Goal: Book appointment/travel/reservation

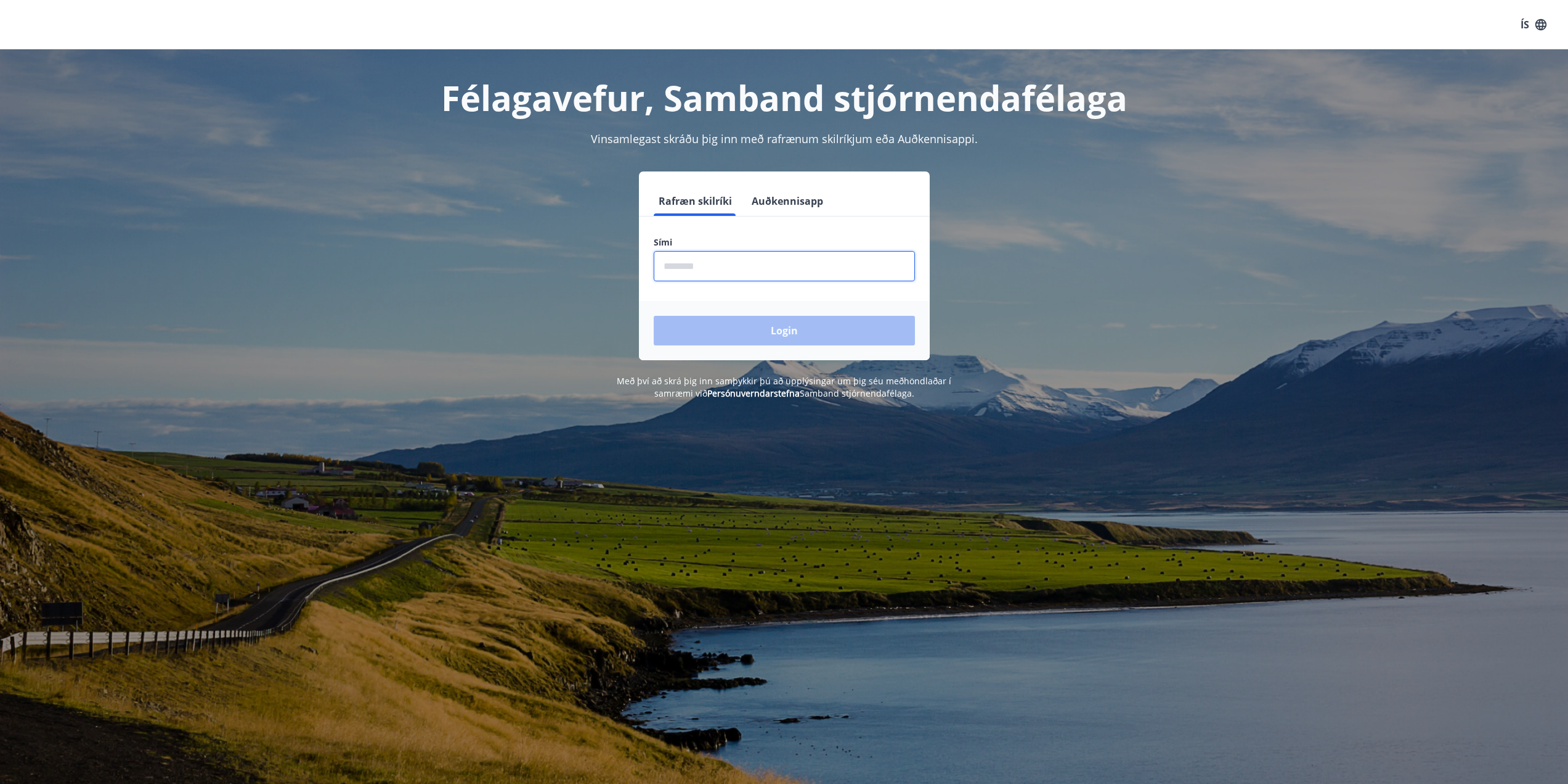
click at [712, 264] on input "phone" at bounding box center [784, 266] width 261 height 30
type input "********"
click at [767, 333] on button "Login" at bounding box center [784, 331] width 261 height 30
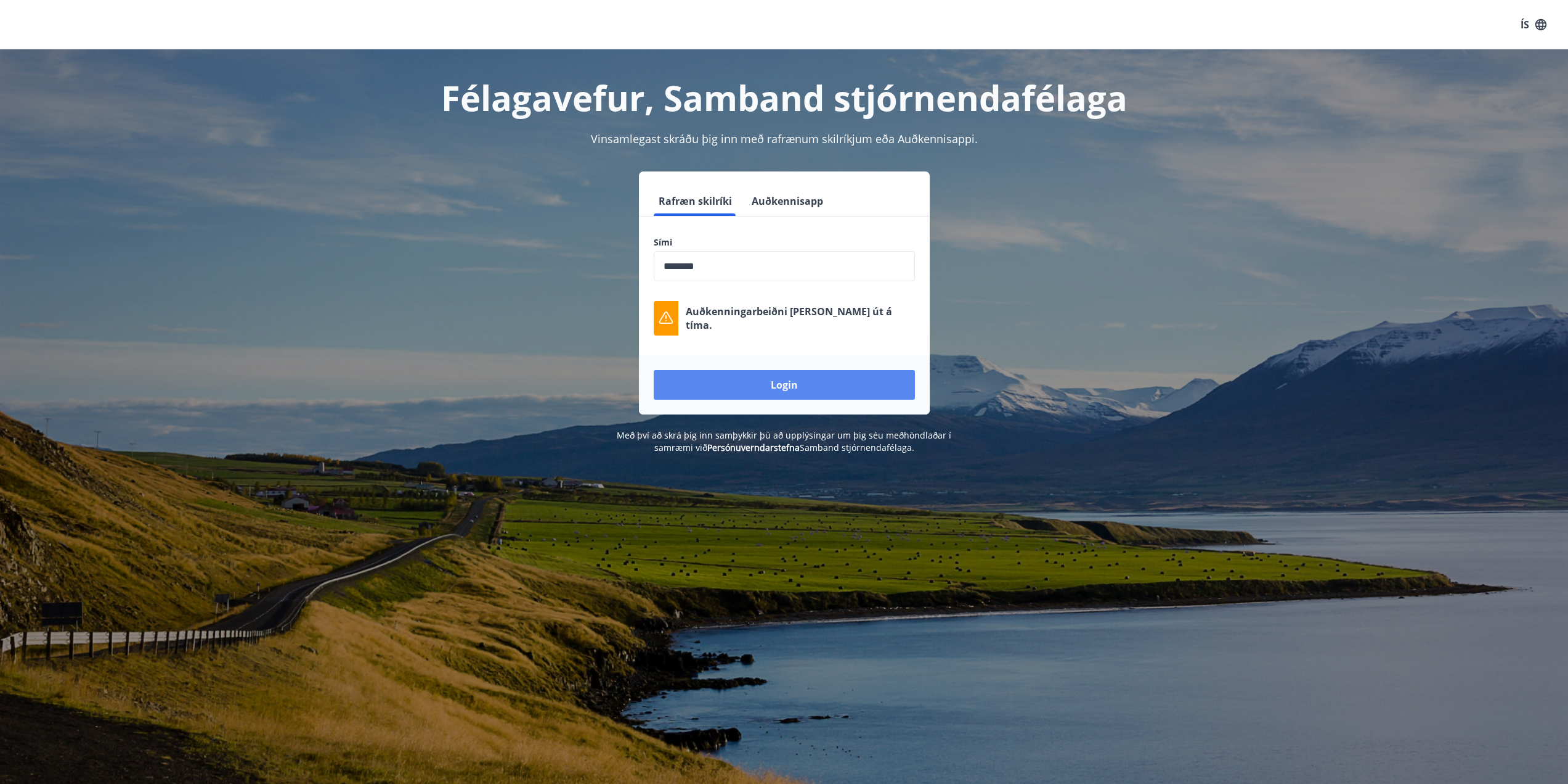
click at [778, 383] on button "Login" at bounding box center [784, 385] width 261 height 30
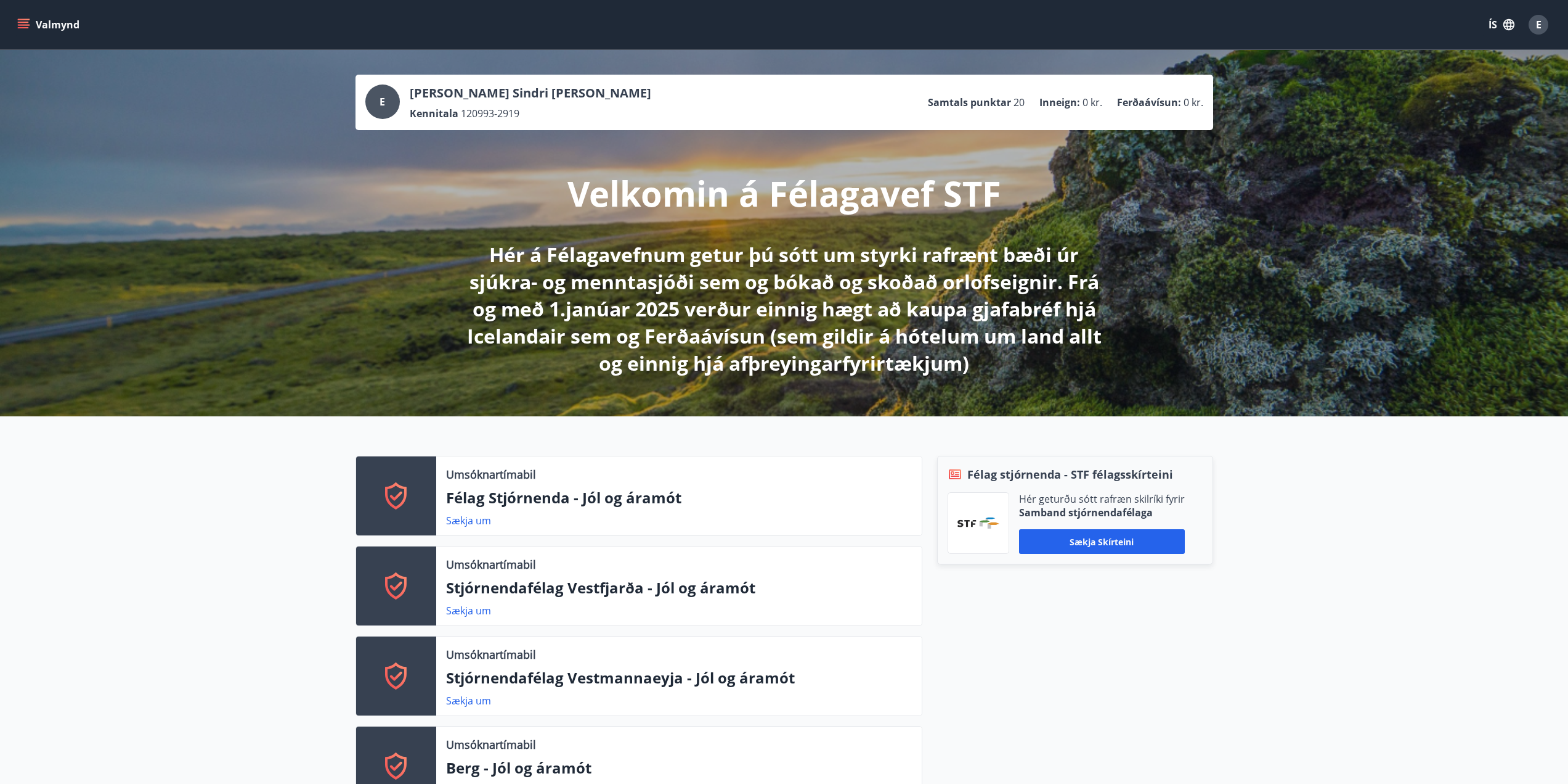
click at [42, 20] on button "Valmynd" at bounding box center [49, 25] width 70 height 22
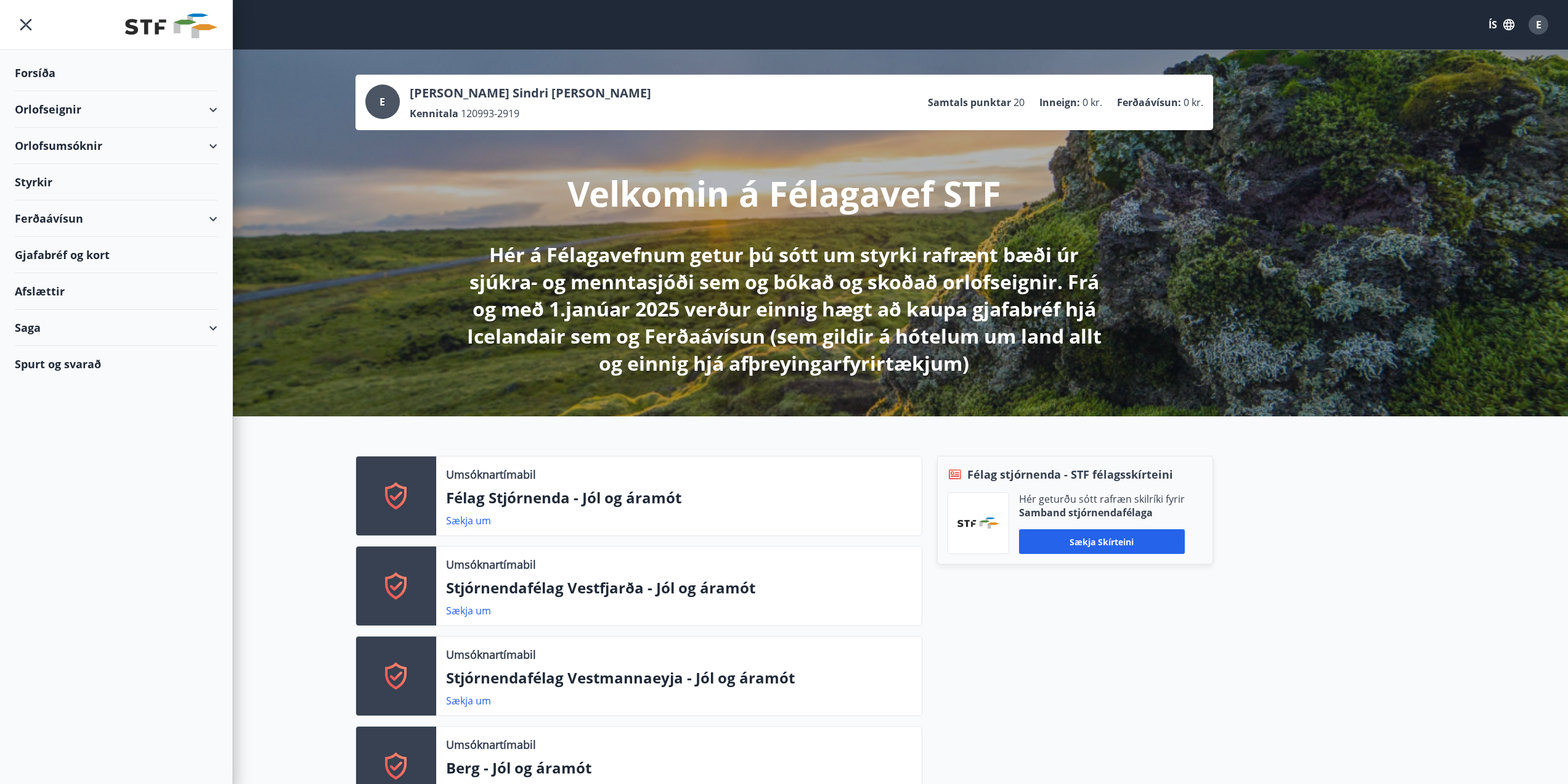
click at [196, 112] on div "Orlofseignir" at bounding box center [116, 109] width 203 height 36
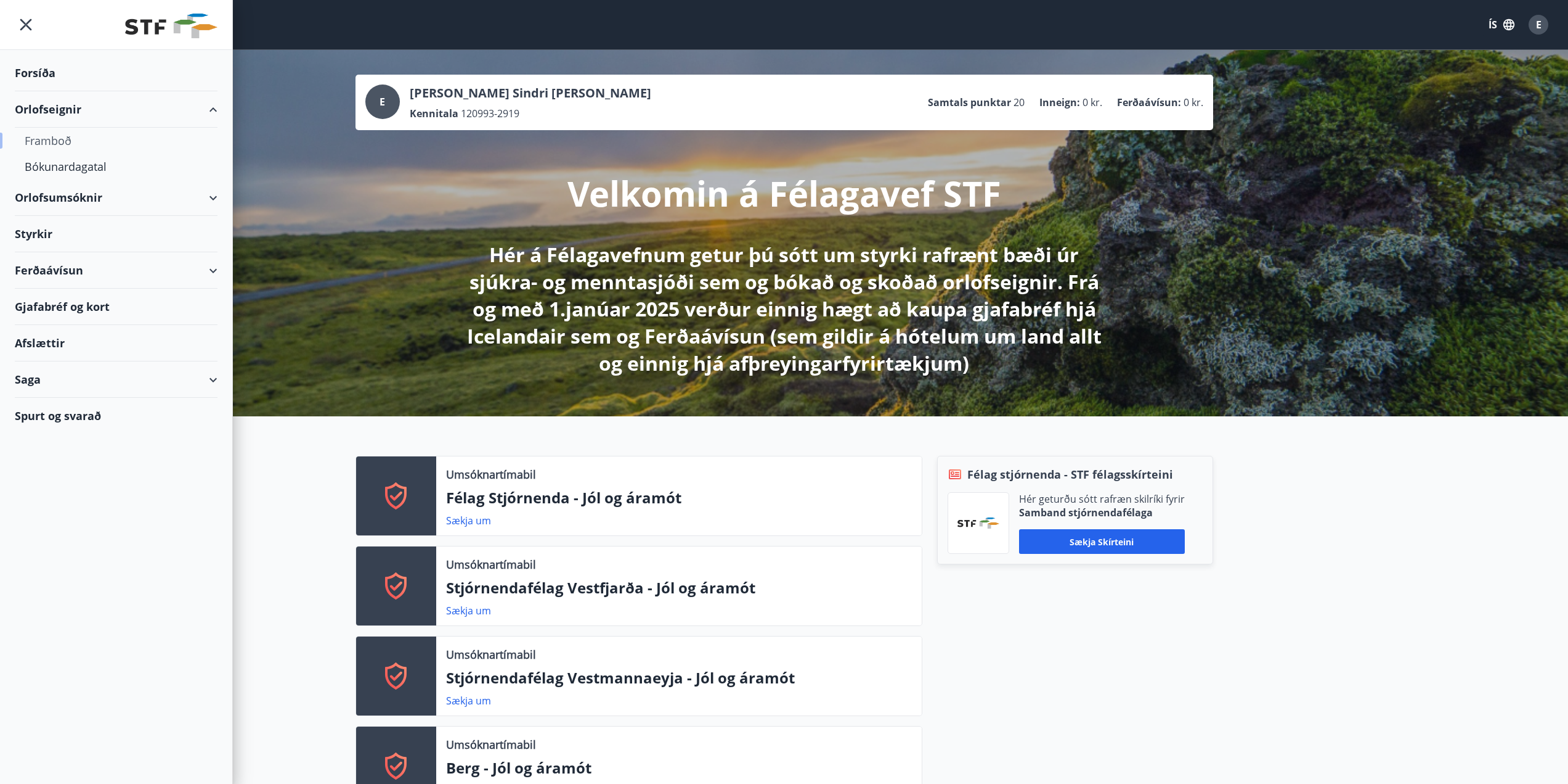
click at [59, 144] on div "Framboð" at bounding box center [116, 141] width 183 height 26
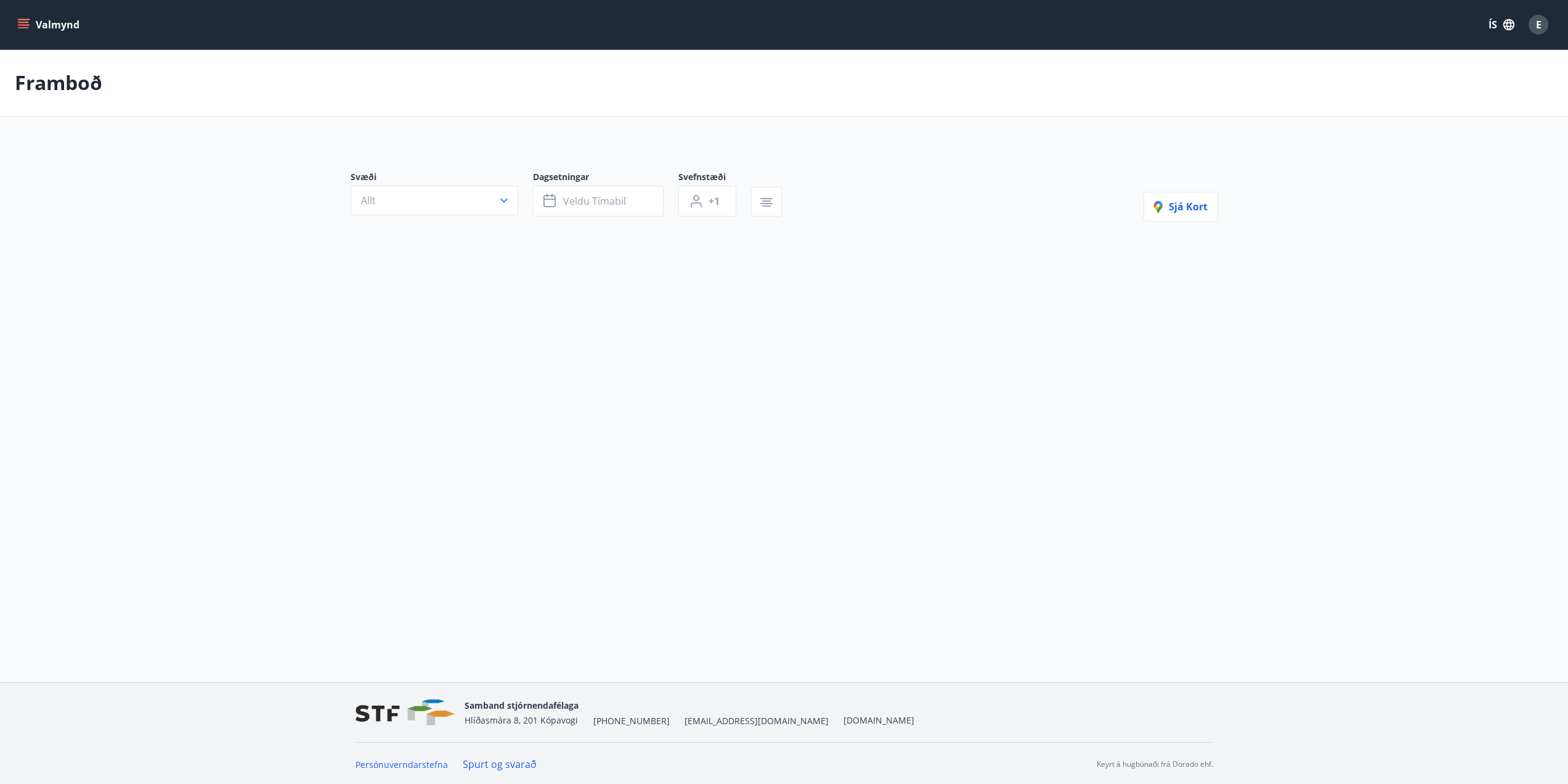
click at [25, 22] on icon "menu" at bounding box center [23, 21] width 11 height 1
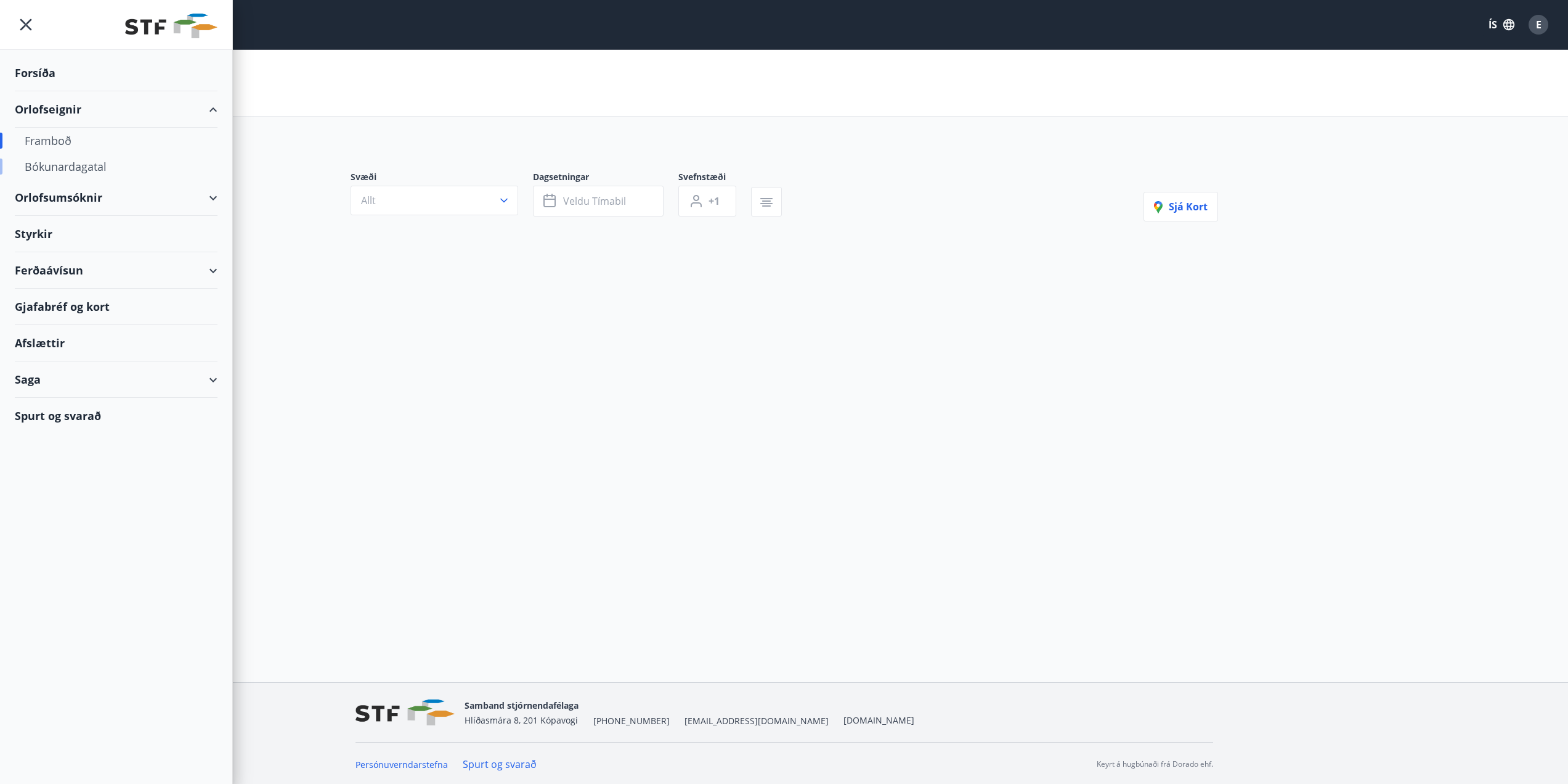
click at [68, 166] on div "Bókunardagatal" at bounding box center [116, 167] width 183 height 26
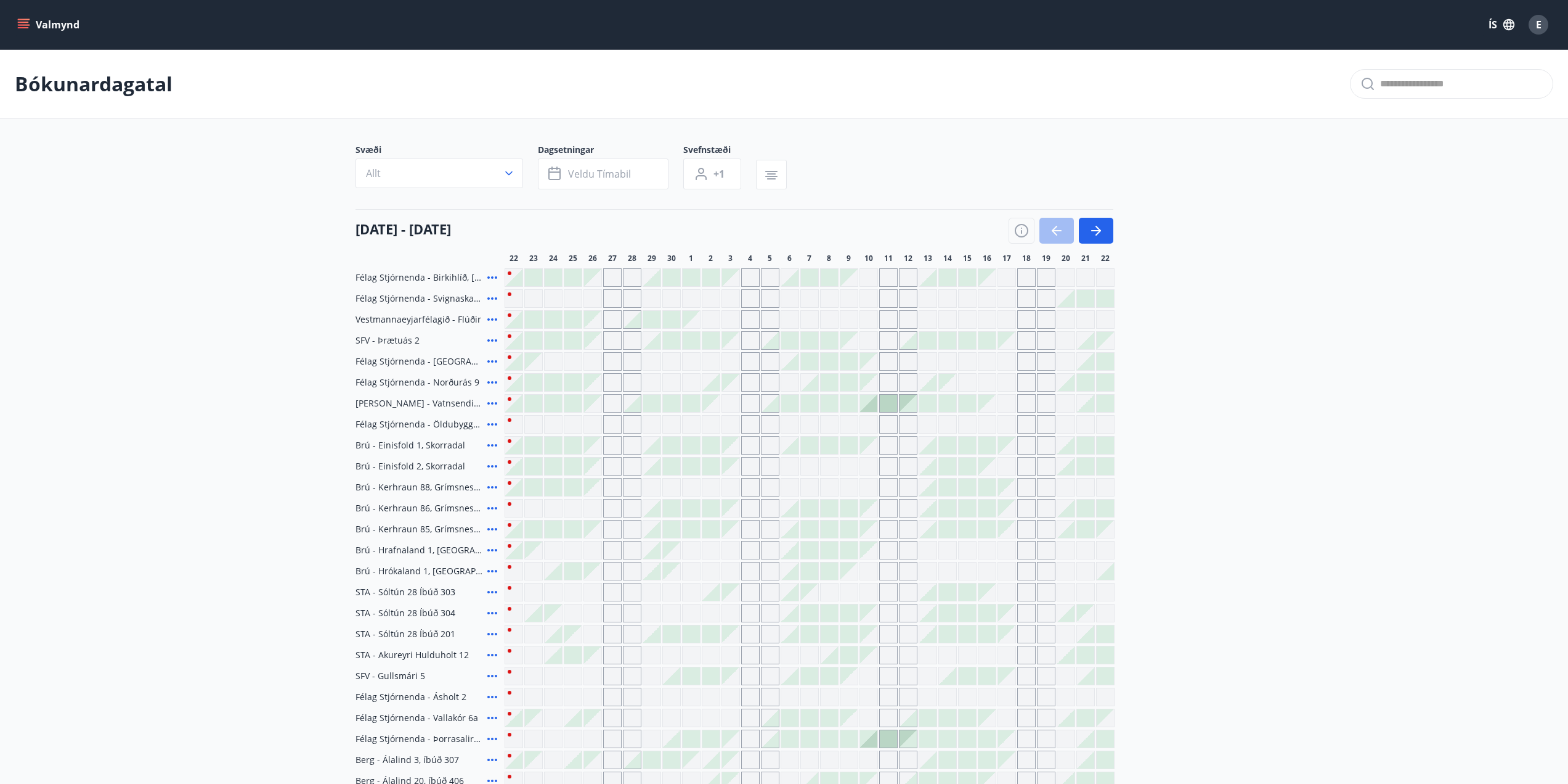
click at [459, 169] on button "Allt" at bounding box center [440, 173] width 168 height 30
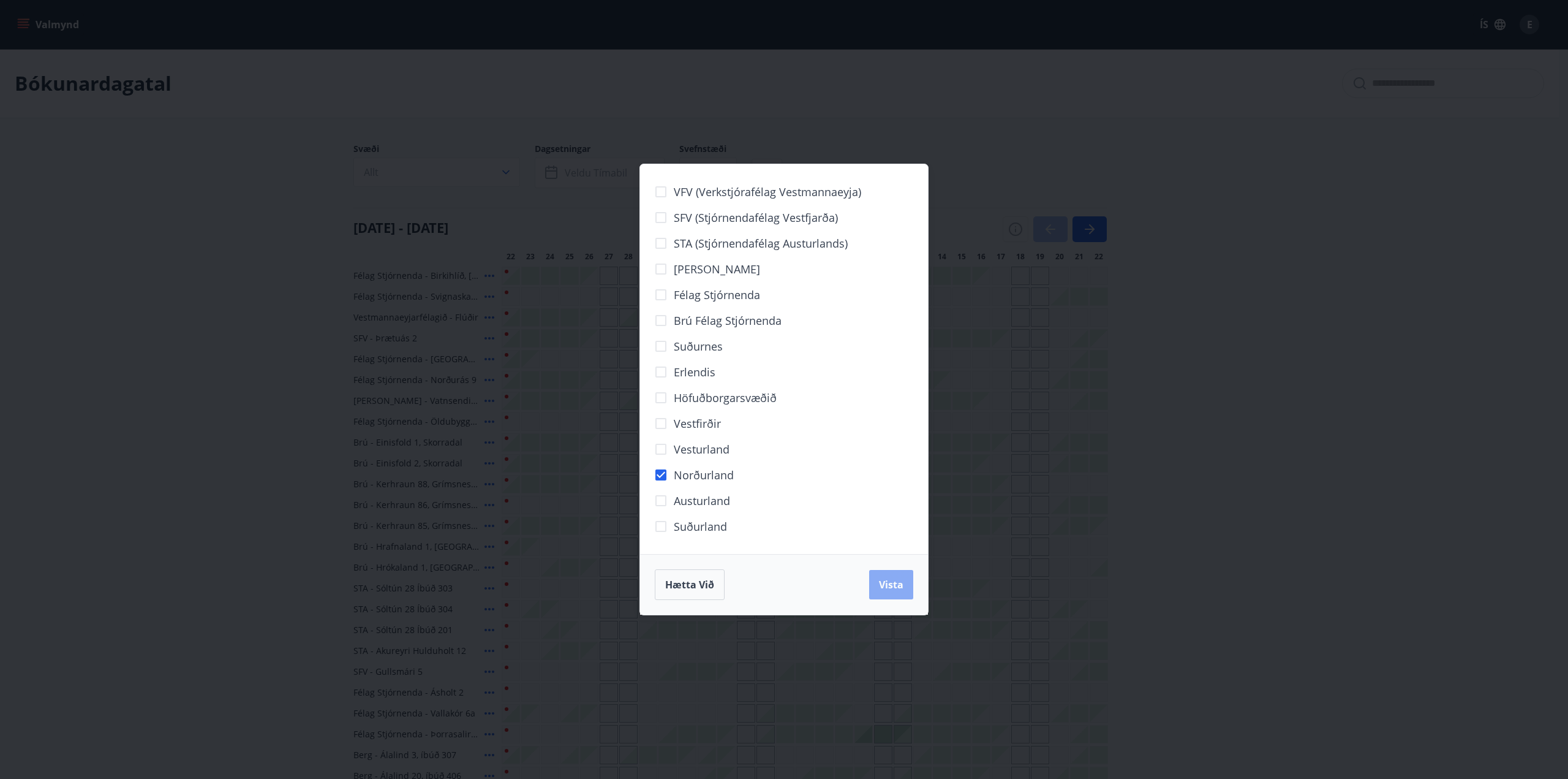
click at [893, 593] on button "Vista" at bounding box center [892, 584] width 44 height 30
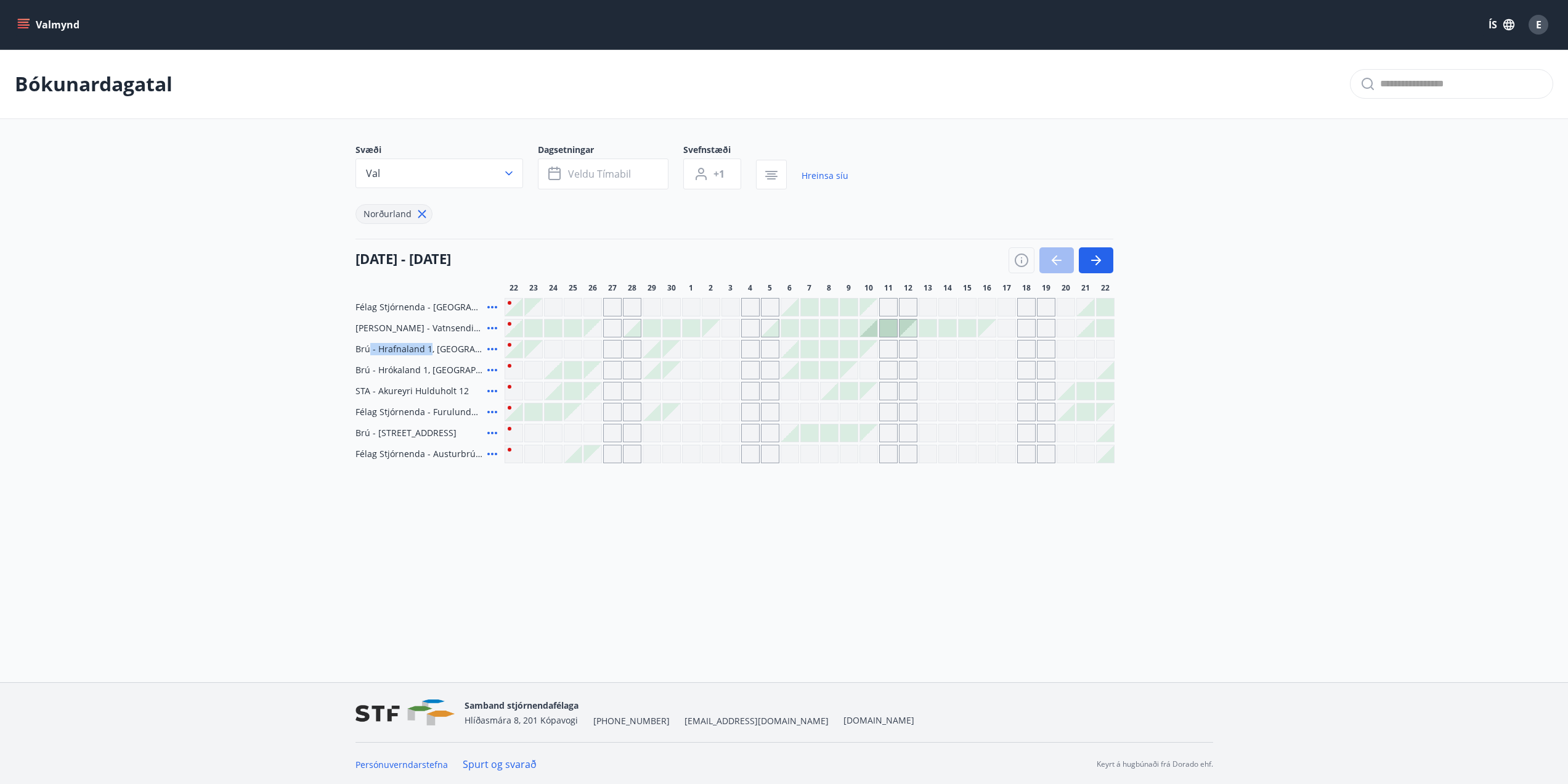
drag, startPoint x: 369, startPoint y: 347, endPoint x: 432, endPoint y: 347, distance: 63.0
click at [432, 347] on span "Brú - Hrafnaland 1, [GEOGRAPHIC_DATA] (gæludýr velkomin)" at bounding box center [419, 349] width 127 height 12
drag, startPoint x: 427, startPoint y: 436, endPoint x: 380, endPoint y: 307, distance: 137.3
click at [380, 307] on div "Félag Stjórnenda - [GEOGRAPHIC_DATA] 7 [PERSON_NAME] - Vatnsendi Ólafsfirði [GE…" at bounding box center [784, 379] width 858 height 165
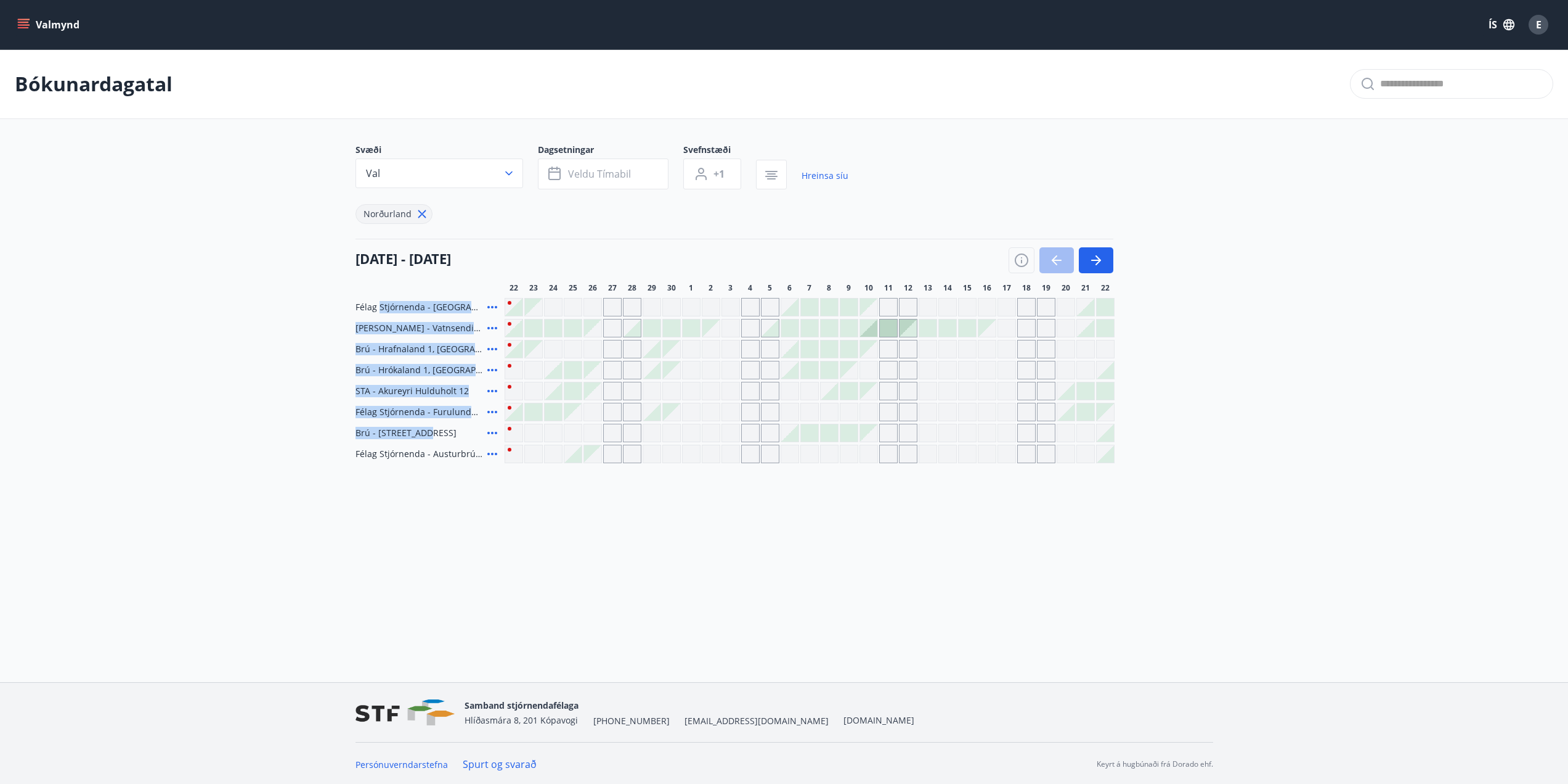
click at [380, 307] on span "Félag Stjórnenda - [GEOGRAPHIC_DATA] 7" at bounding box center [419, 307] width 127 height 12
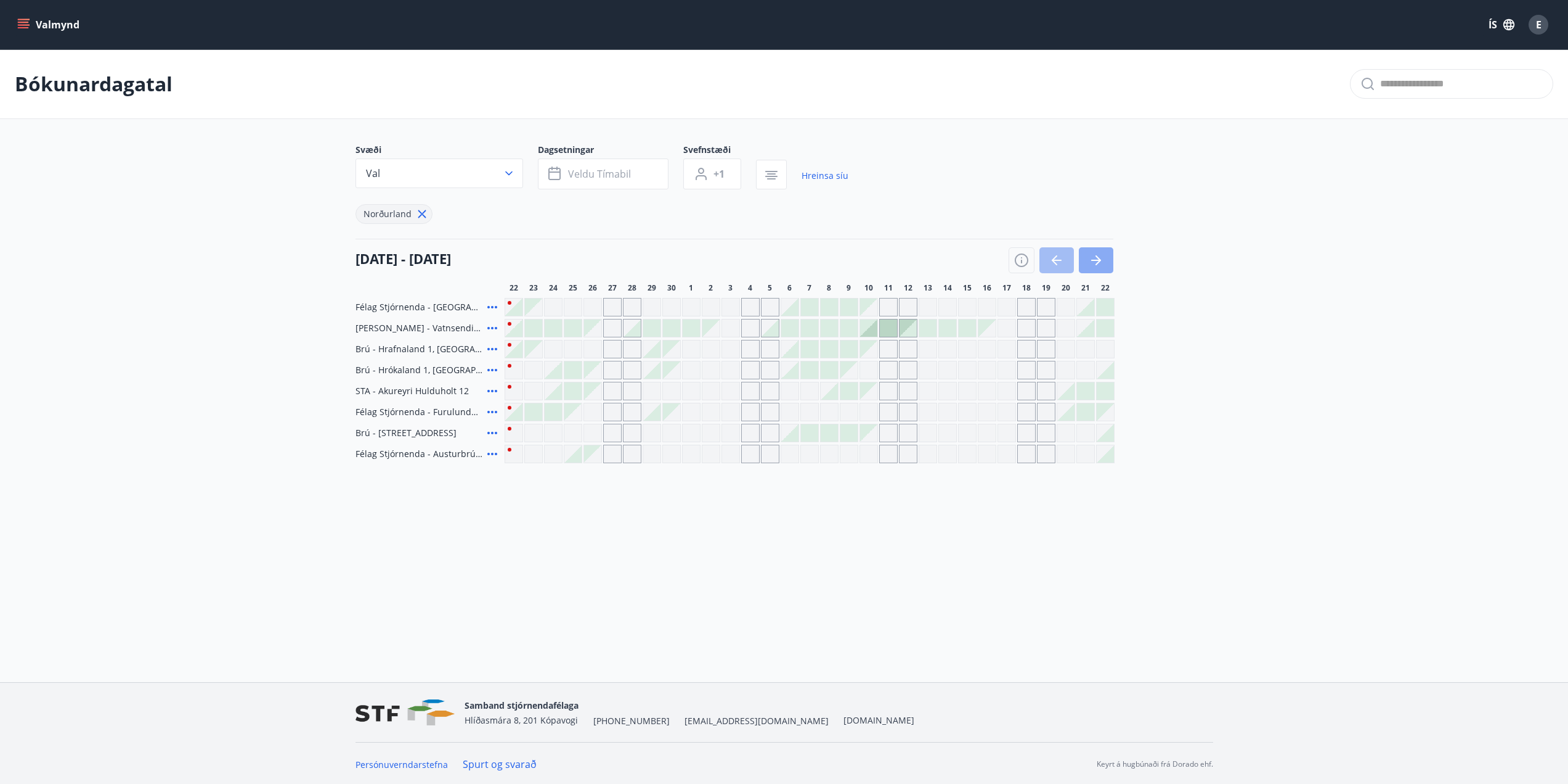
click at [1100, 270] on button "button" at bounding box center [1096, 260] width 34 height 26
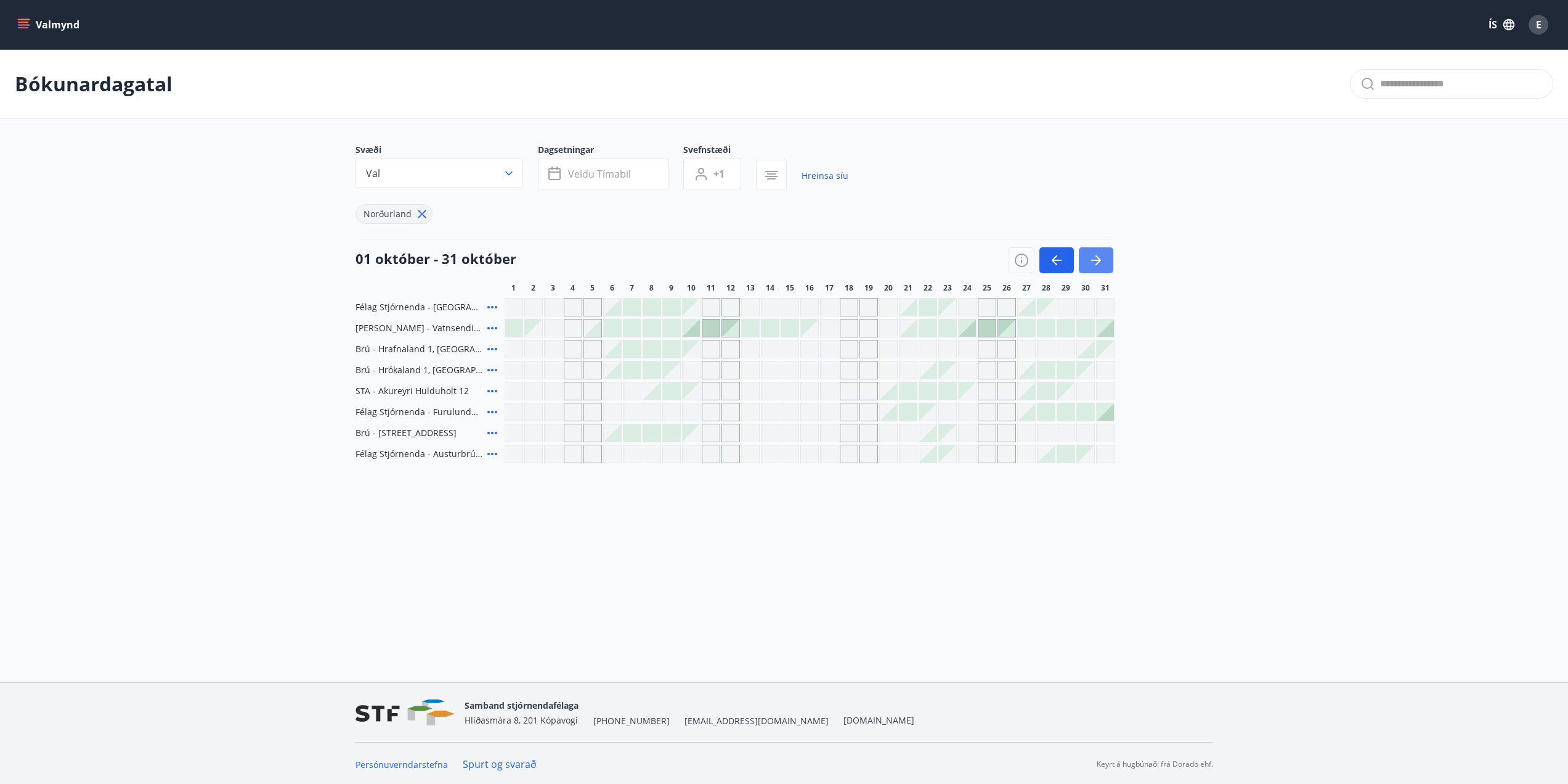
click at [1100, 270] on button "button" at bounding box center [1096, 260] width 34 height 26
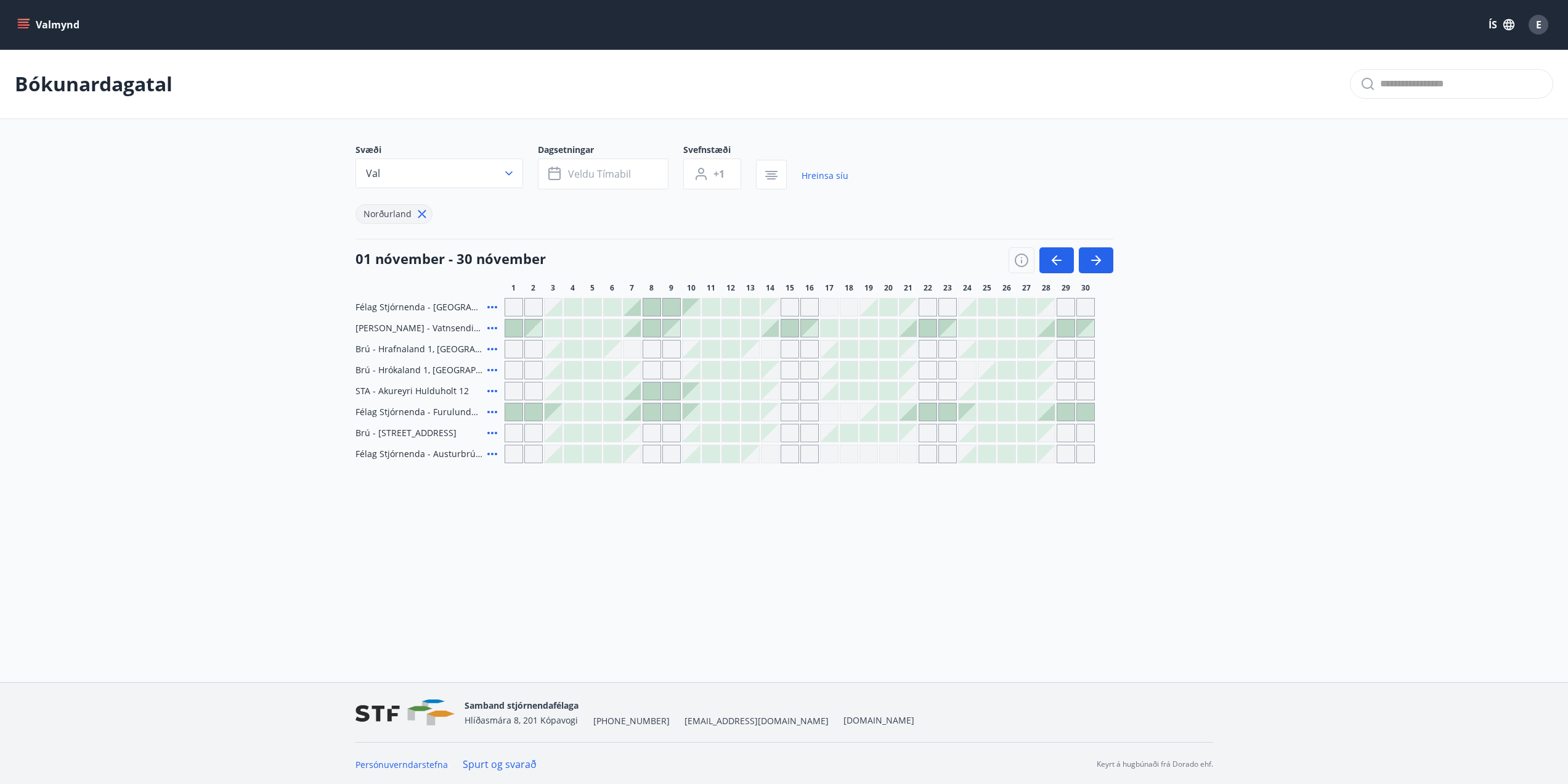
click at [1069, 456] on div "Gráir dagar eru ekki bókanlegir" at bounding box center [1066, 454] width 19 height 19
drag, startPoint x: 1069, startPoint y: 456, endPoint x: 901, endPoint y: 0, distance: 486.0
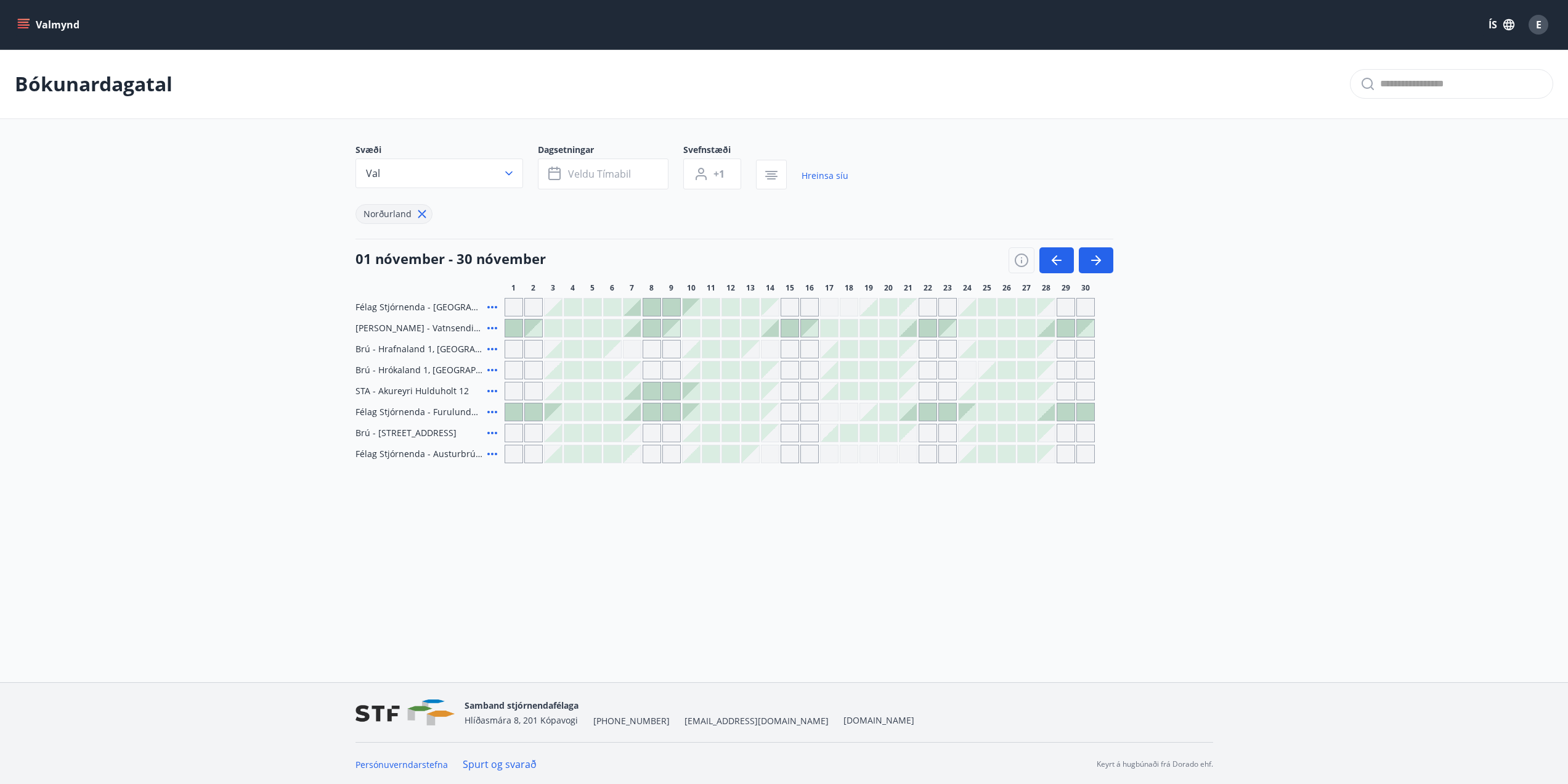
click at [1069, 455] on div "Gráir dagar eru ekki bókanlegir" at bounding box center [1066, 454] width 19 height 19
click at [1092, 448] on div "Gráir dagar eru ekki bókanlegir" at bounding box center [1086, 454] width 19 height 19
click at [1044, 453] on div "Gráir dagar eru ekki bókanlegir" at bounding box center [1046, 454] width 18 height 18
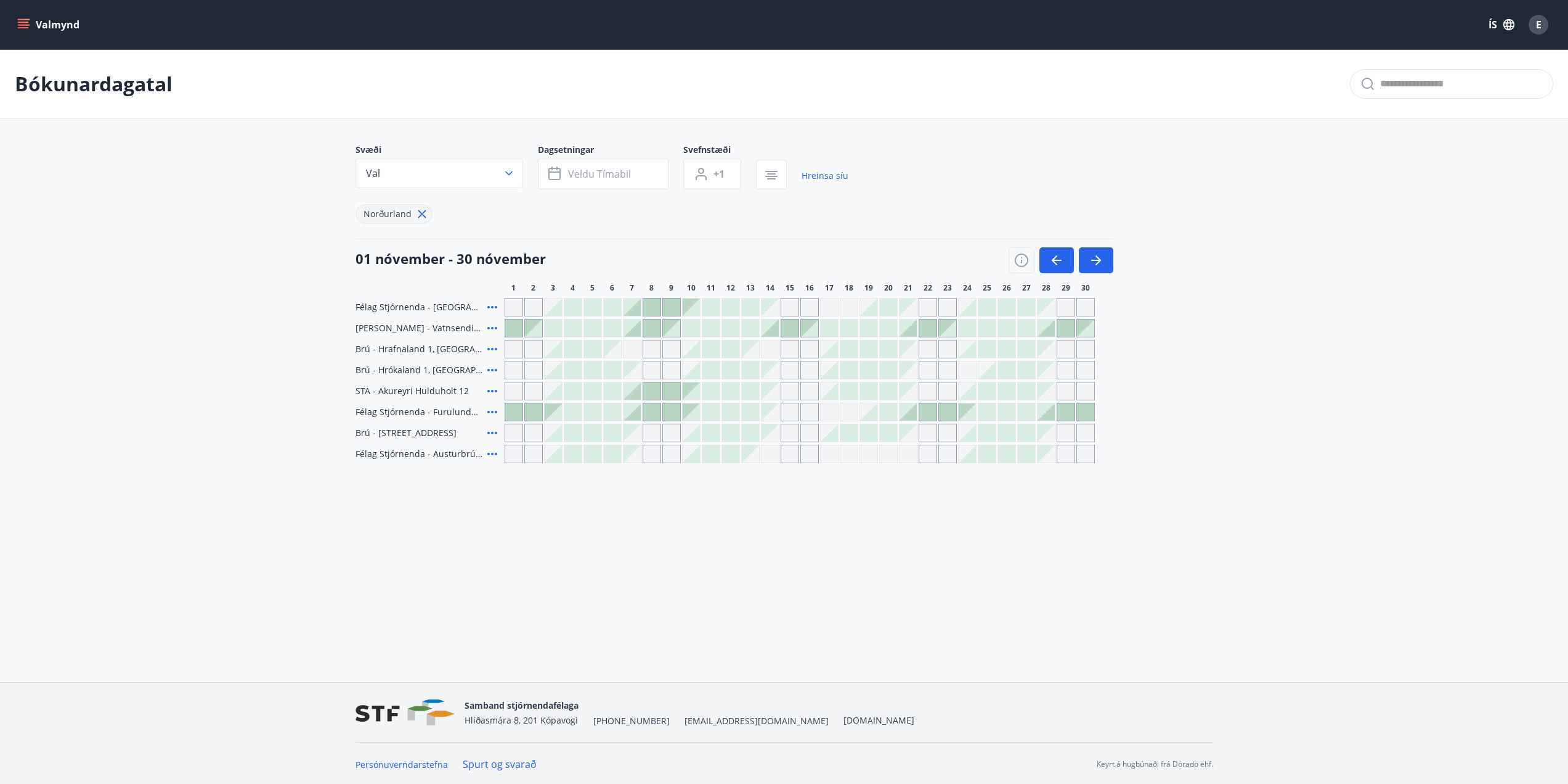
click at [1068, 451] on div "Gráir dagar eru ekki bókanlegir" at bounding box center [1066, 454] width 19 height 19
click at [1085, 449] on div "Gráir dagar eru ekki bókanlegir" at bounding box center [1086, 454] width 19 height 19
click at [487, 454] on icon at bounding box center [492, 453] width 10 height 3
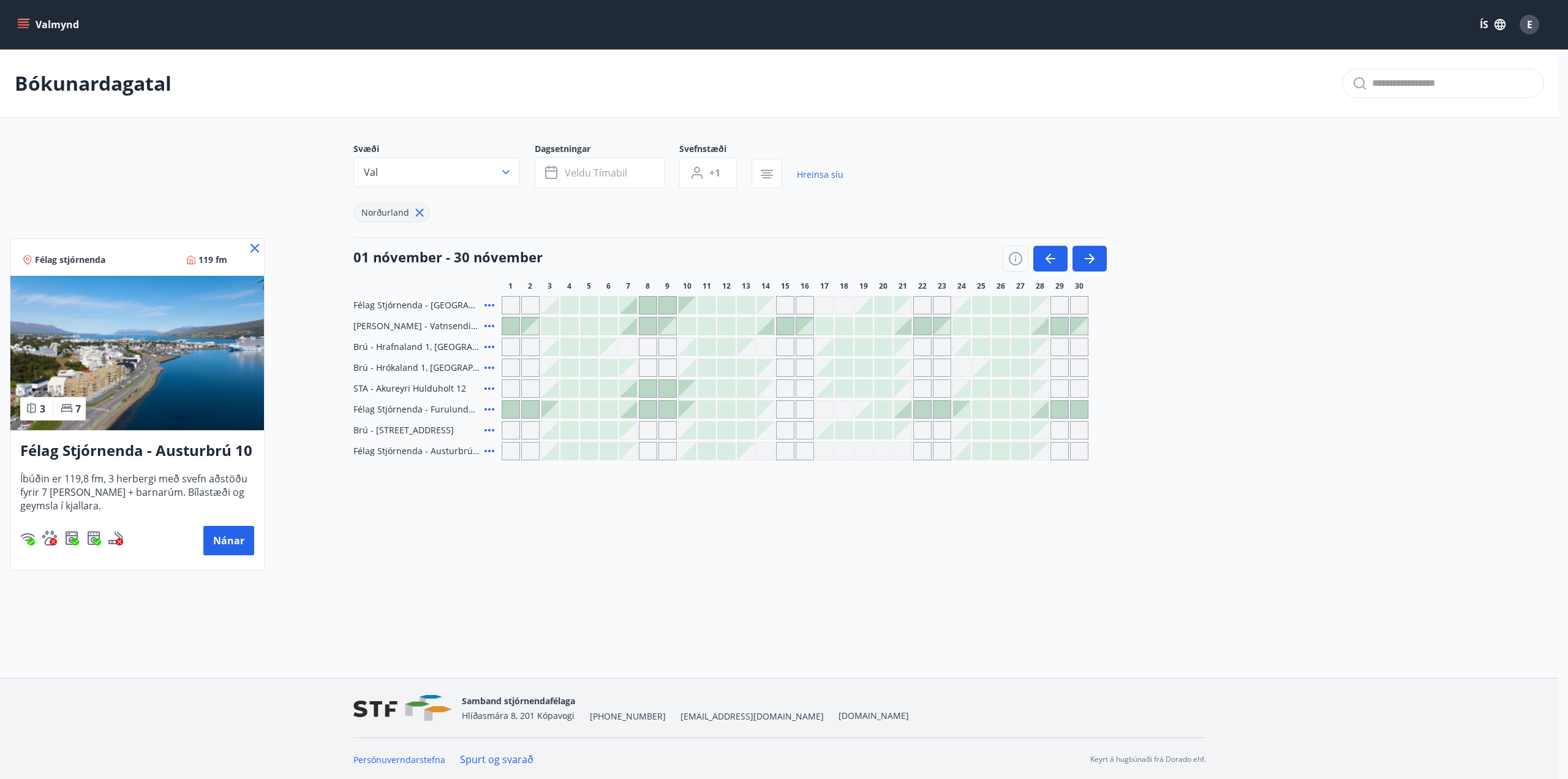
click at [259, 256] on div "Félag stjórnenda 119 fm" at bounding box center [137, 258] width 254 height 37
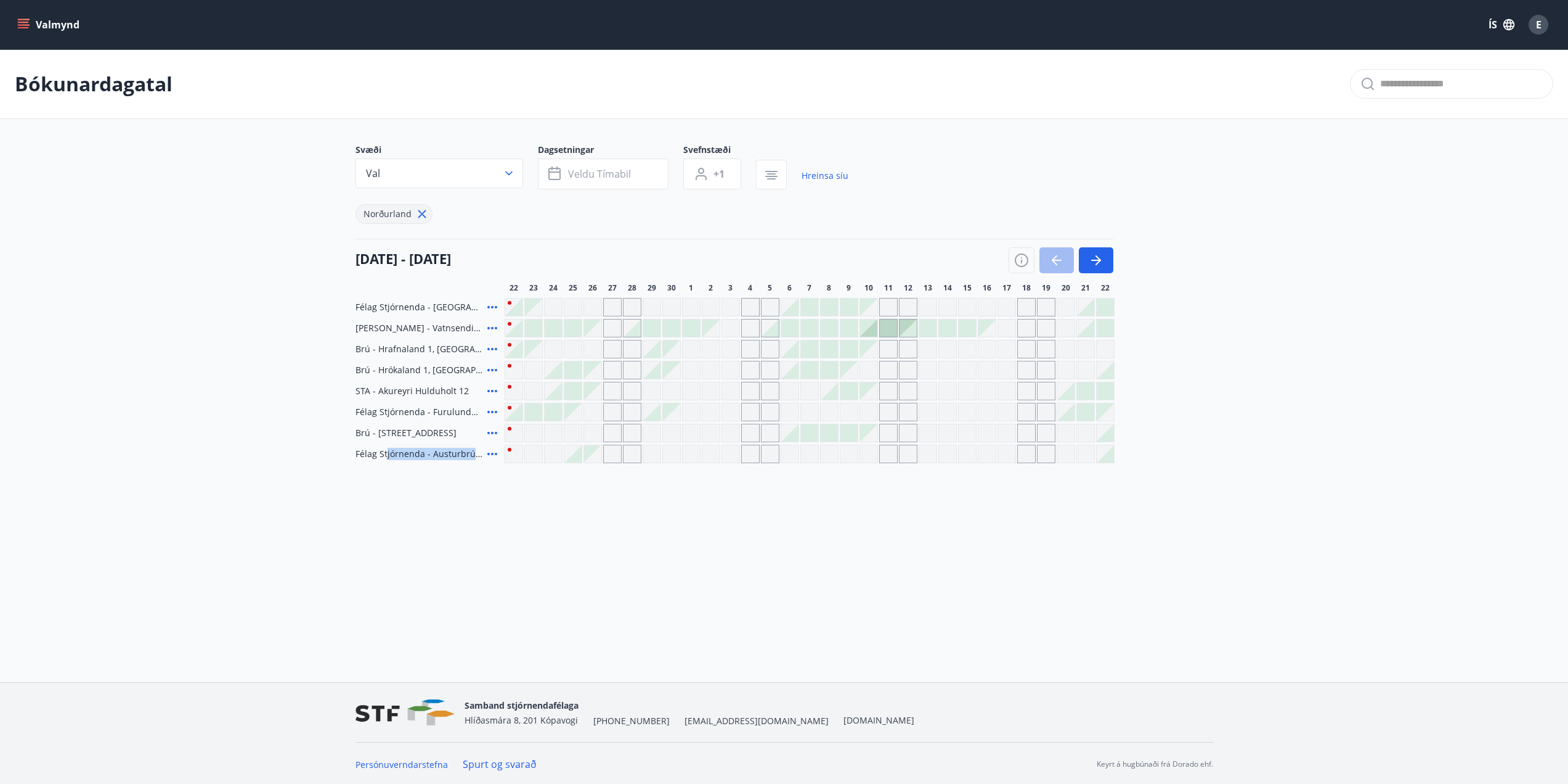
drag, startPoint x: 387, startPoint y: 458, endPoint x: 752, endPoint y: 502, distance: 367.6
click at [752, 502] on div "Bókunardagatal Svæði Val Dagsetningar Veldu tímabil Svefnstæði +1 Hreinsa síu […" at bounding box center [784, 281] width 1568 height 463
click at [786, 498] on div "Bókunardagatal Svæði Val Dagsetningar Veldu tímabil Svefnstæði +1 Hreinsa síu […" at bounding box center [784, 281] width 1568 height 463
click at [1105, 268] on button "button" at bounding box center [1096, 260] width 34 height 26
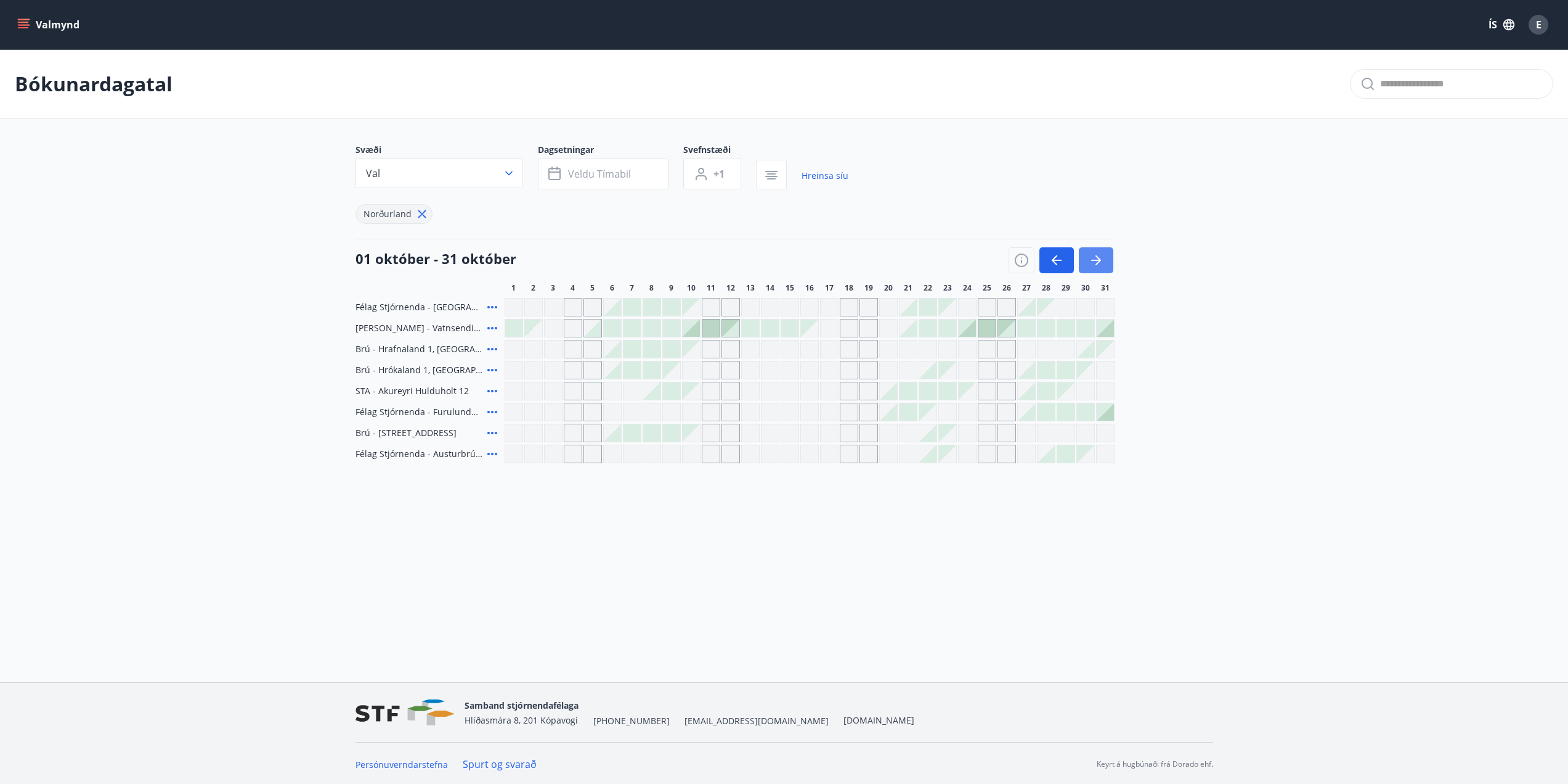
click at [1097, 257] on icon "button" at bounding box center [1097, 260] width 15 height 15
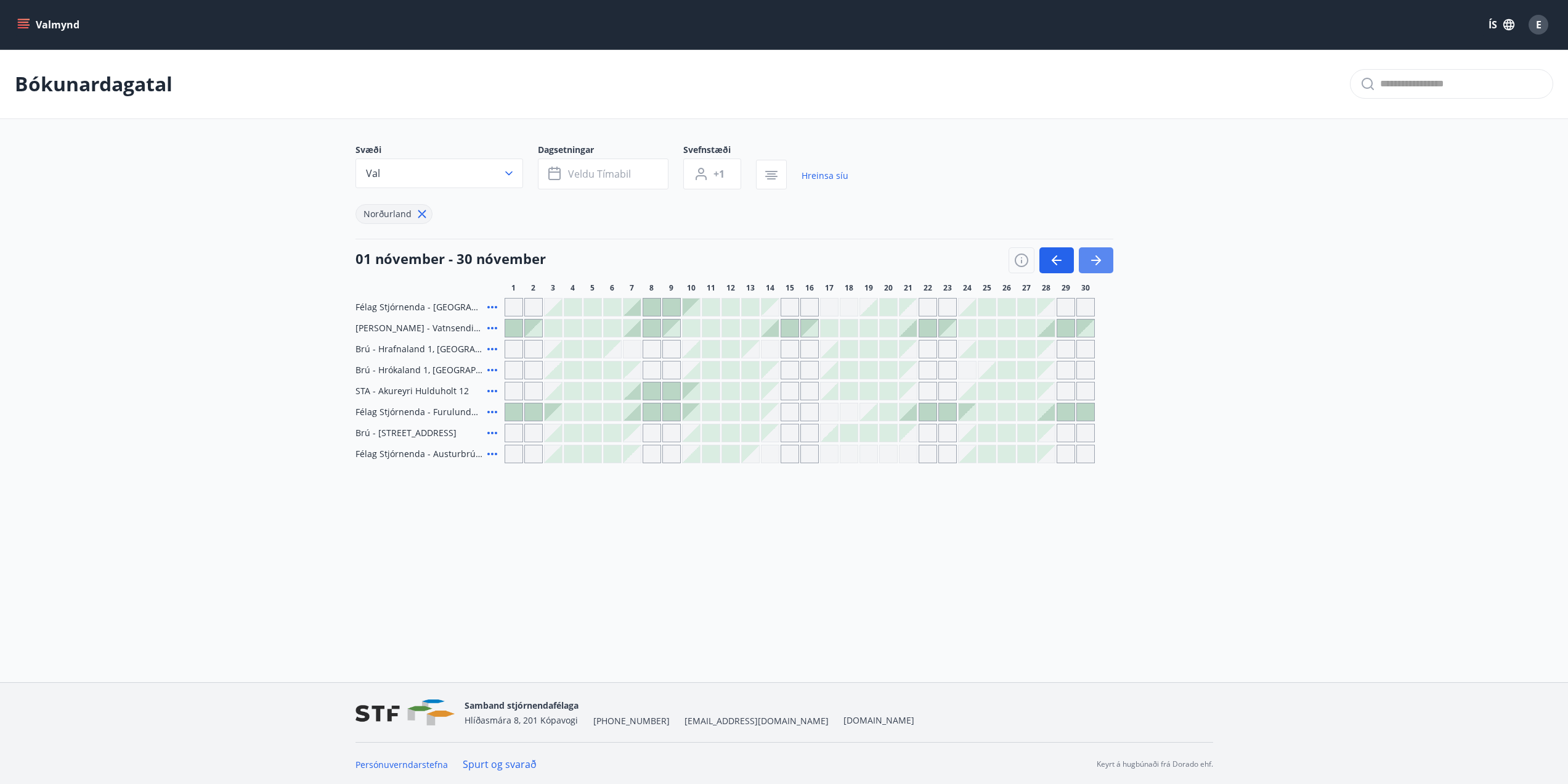
click at [1097, 257] on icon "button" at bounding box center [1097, 260] width 15 height 15
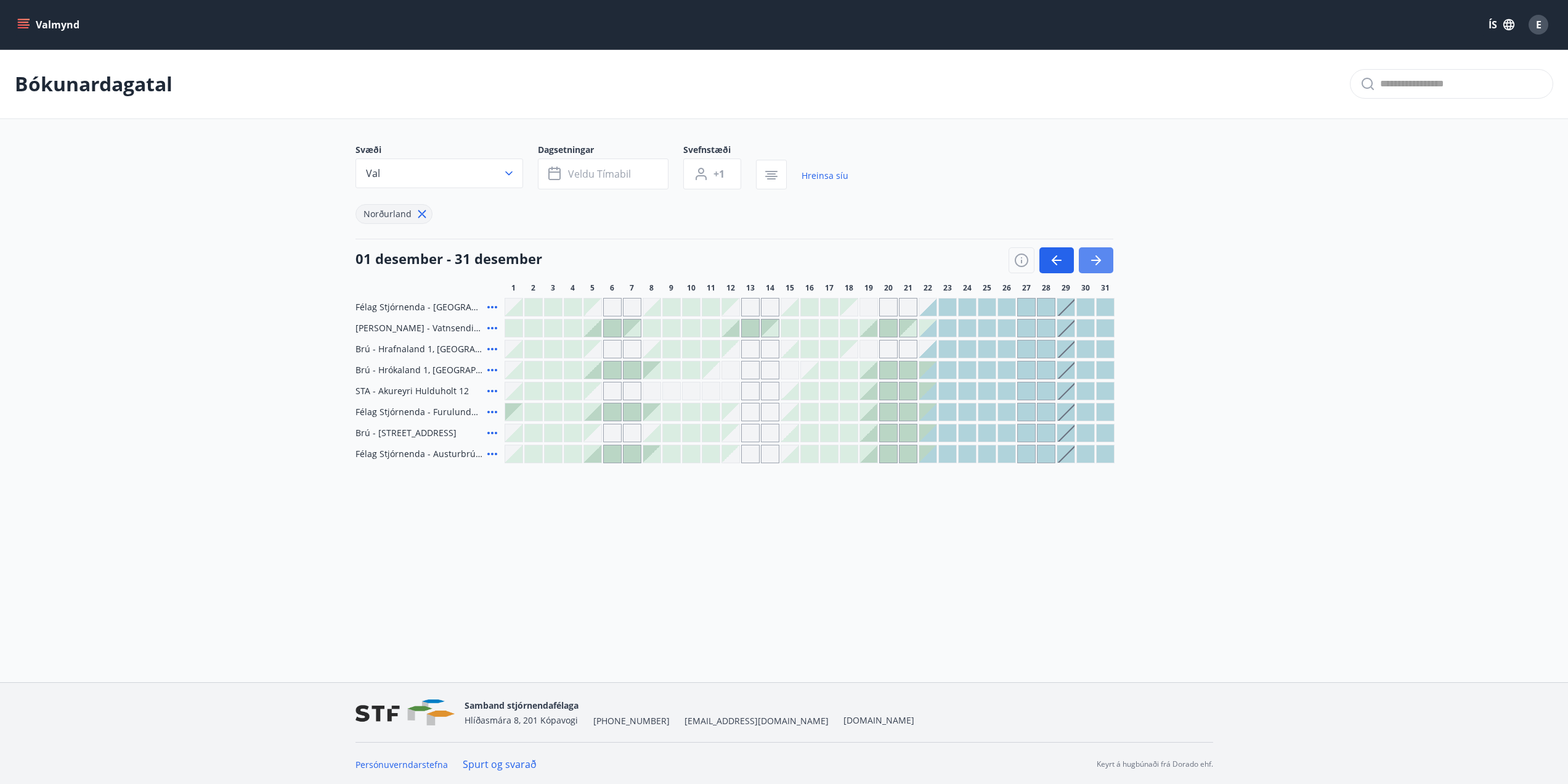
click at [1104, 260] on button "button" at bounding box center [1096, 260] width 34 height 26
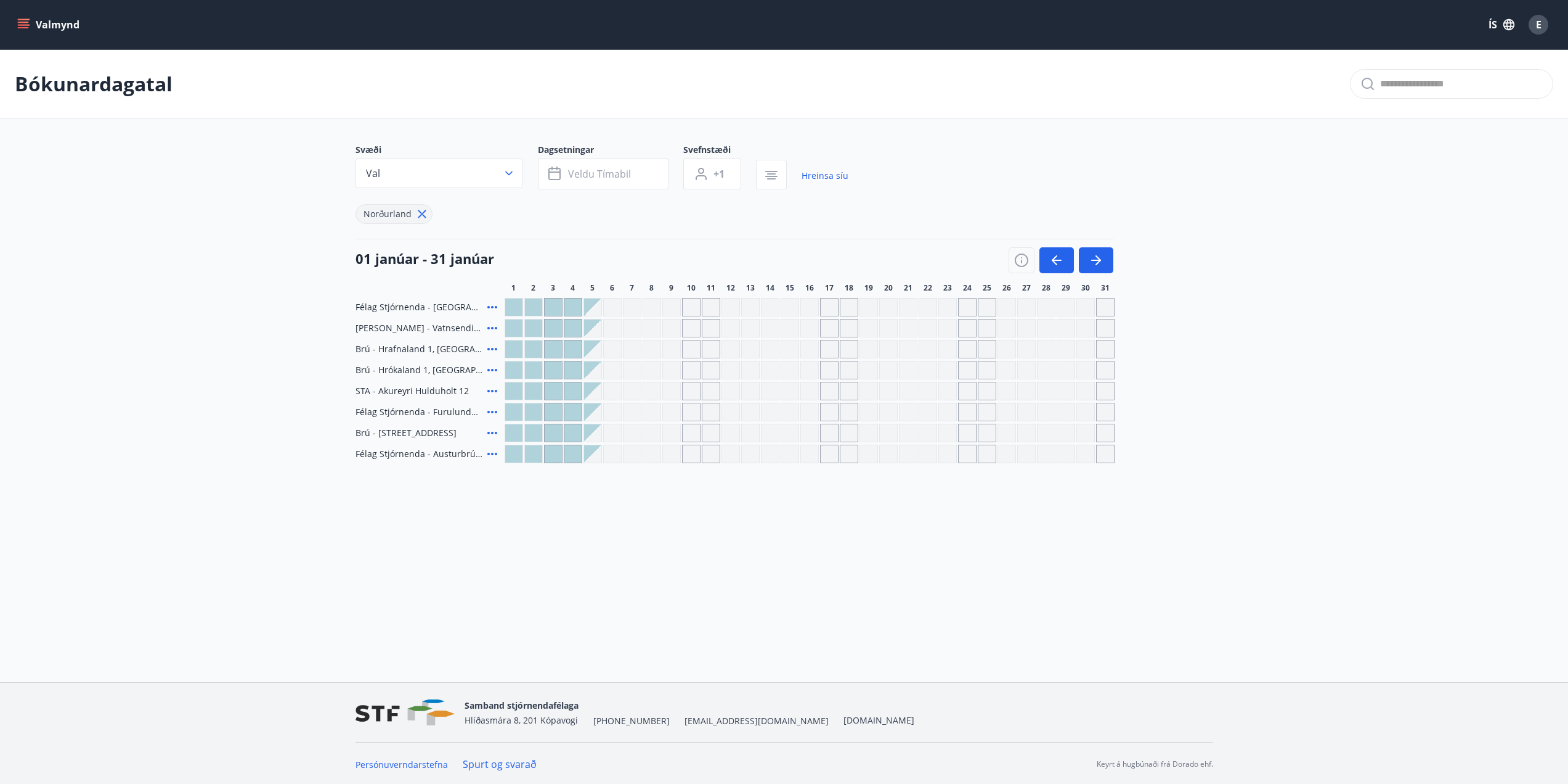
click at [549, 456] on div at bounding box center [553, 454] width 18 height 18
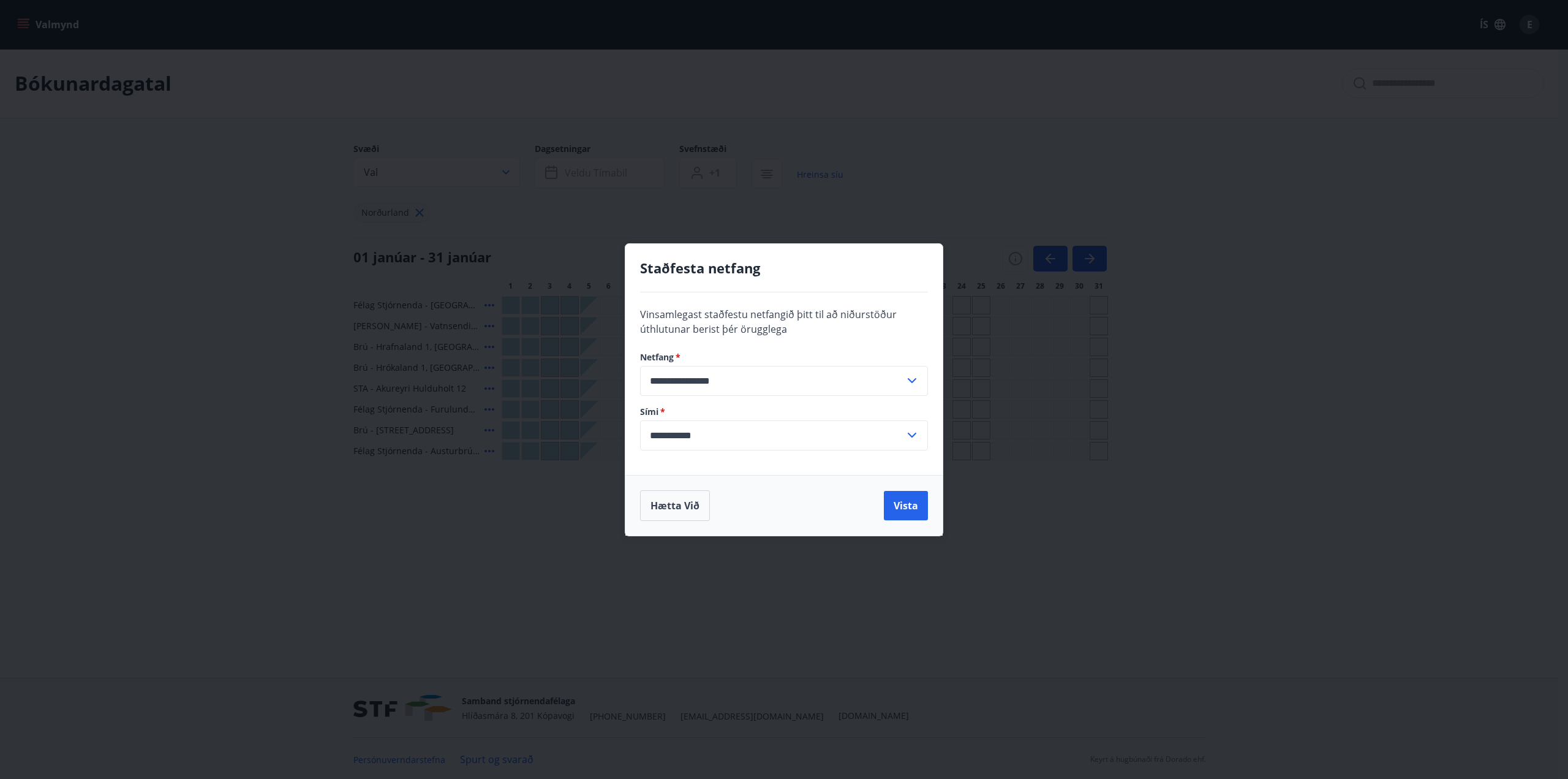
click at [546, 476] on div "**********" at bounding box center [784, 389] width 1568 height 779
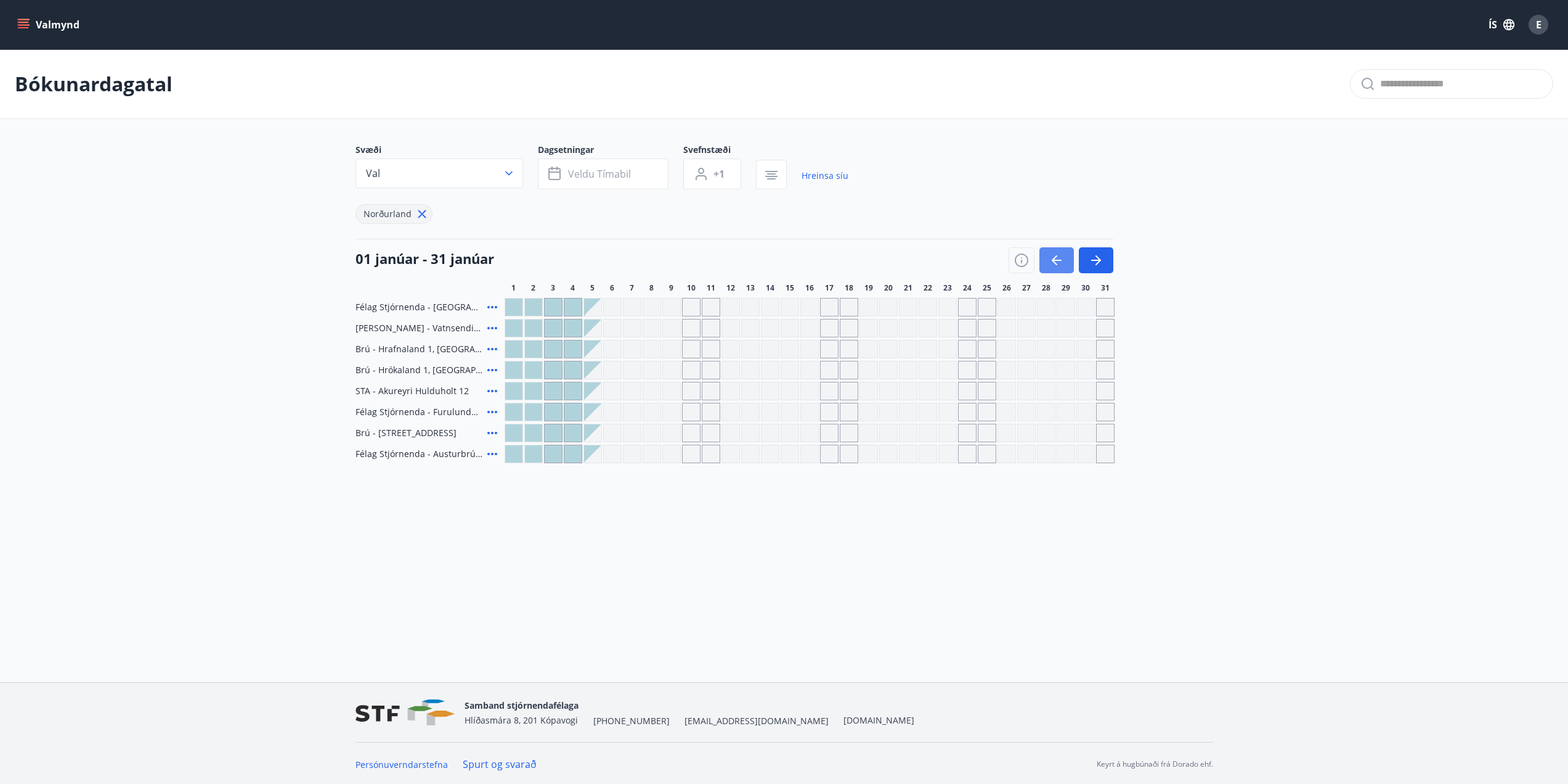
drag, startPoint x: 1072, startPoint y: 257, endPoint x: 1047, endPoint y: 257, distance: 25.0
click at [1072, 257] on button "button" at bounding box center [1057, 260] width 34 height 26
